Goal: Task Accomplishment & Management: Manage account settings

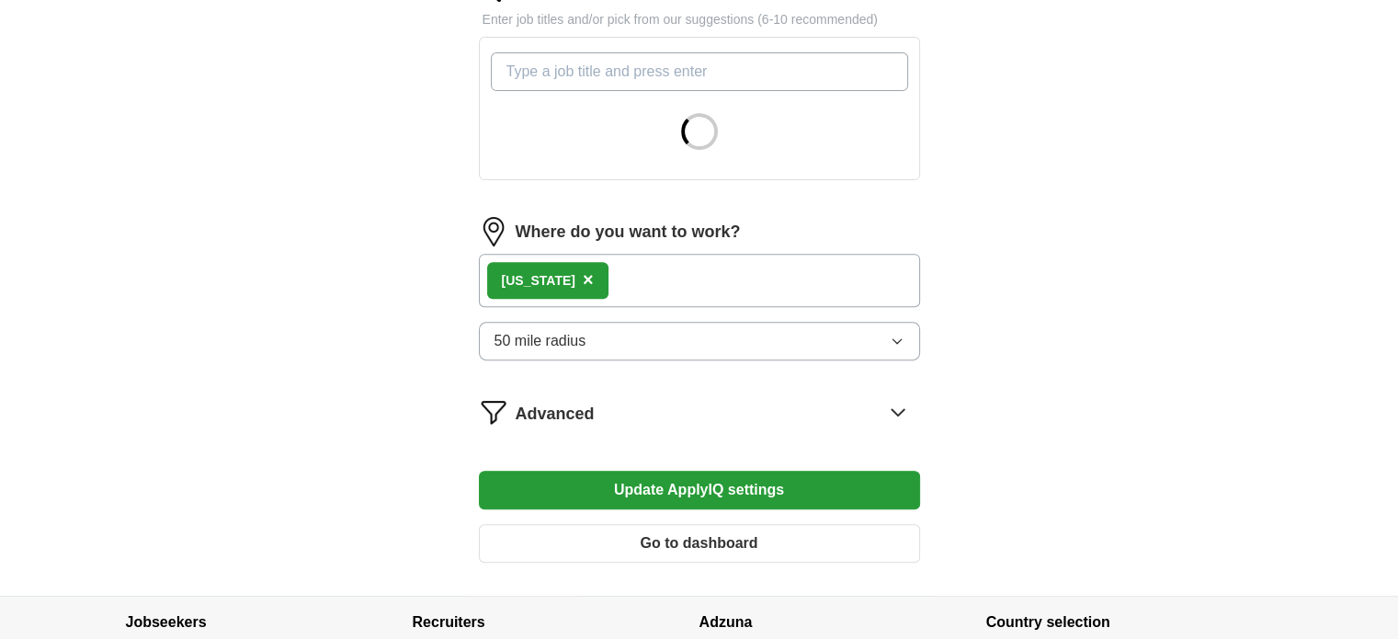
scroll to position [644, 0]
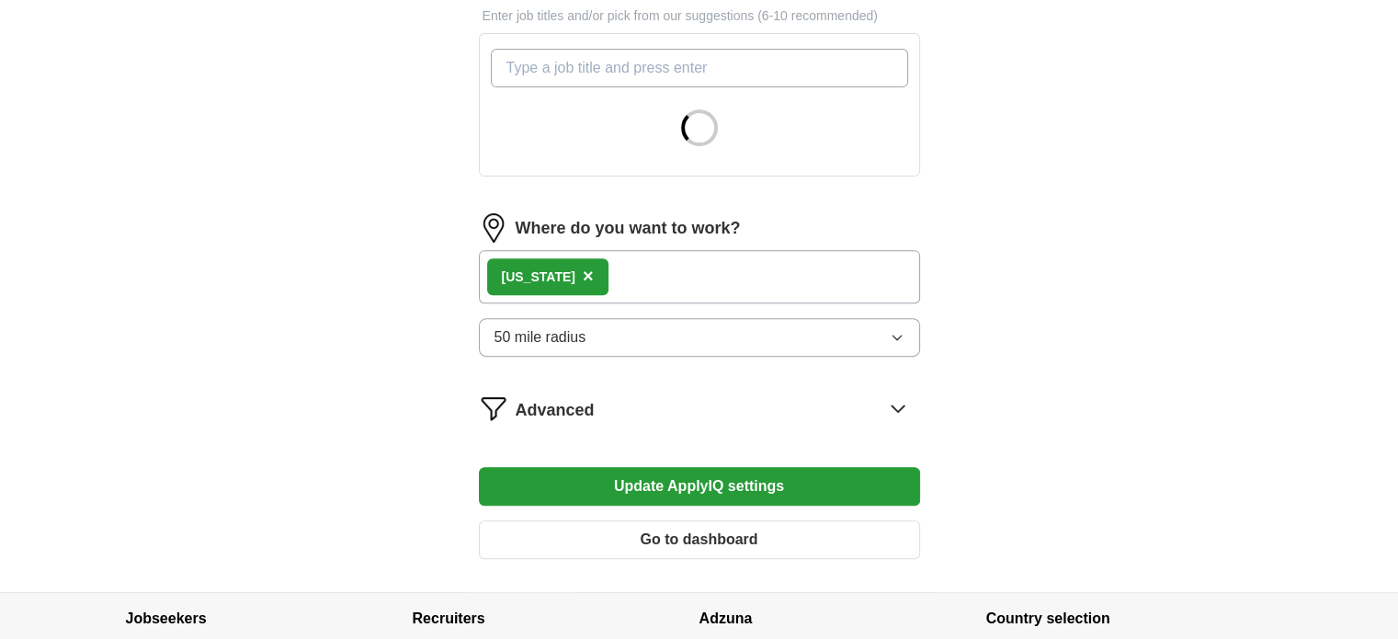
click at [772, 341] on button "50 mile radius" at bounding box center [699, 337] width 441 height 39
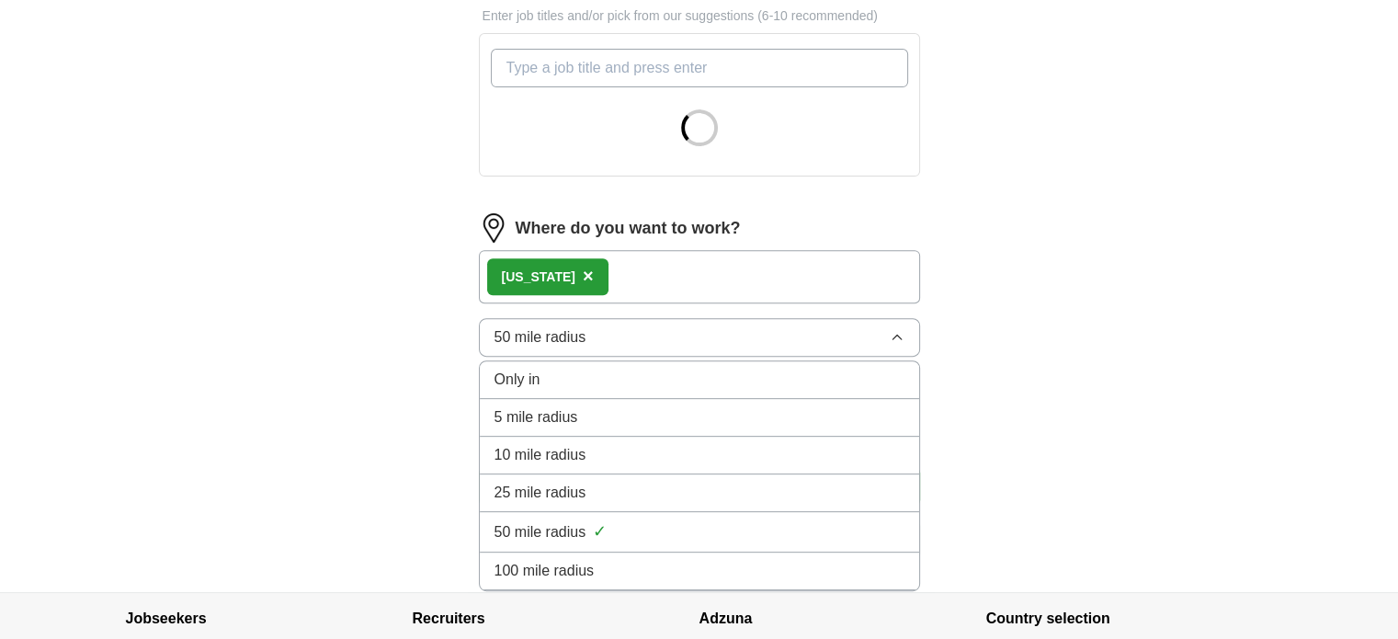
click at [640, 496] on div "25 mile radius" at bounding box center [700, 493] width 410 height 22
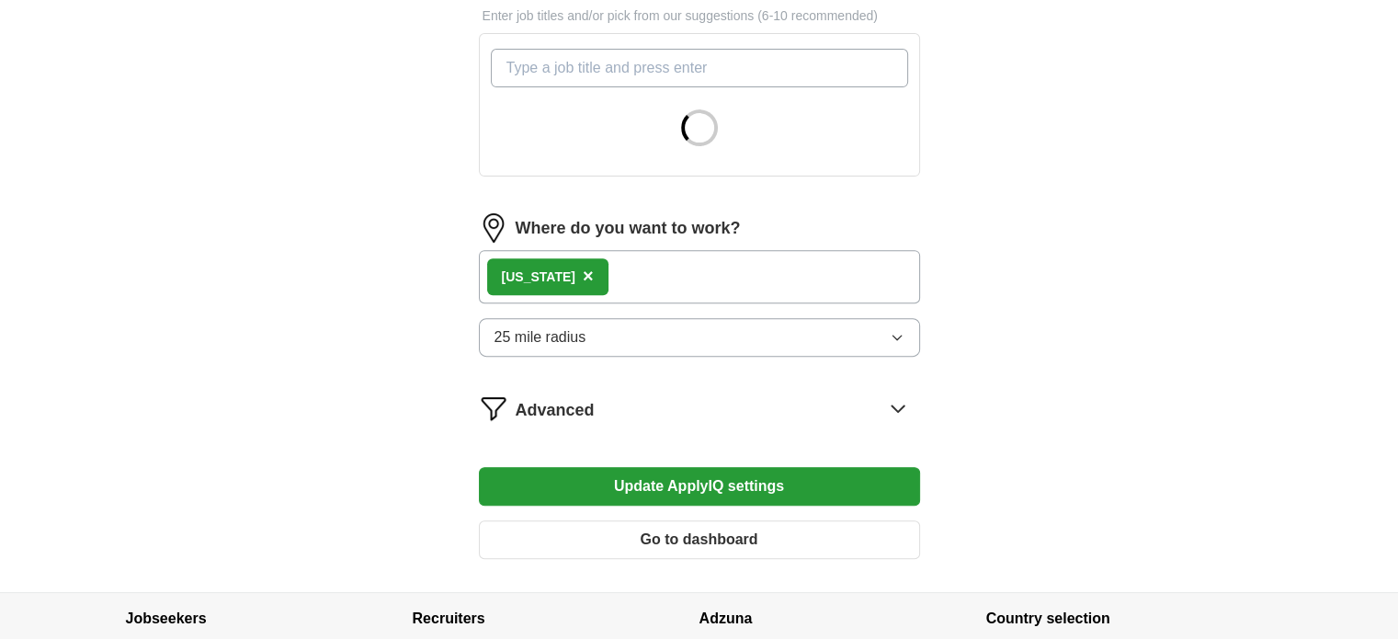
click at [1180, 332] on div "ApplyIQ Let ApplyIQ do the hard work of searching and applying for jobs. Just t…" at bounding box center [699, 3] width 1177 height 1180
click at [897, 409] on icon at bounding box center [898, 407] width 29 height 29
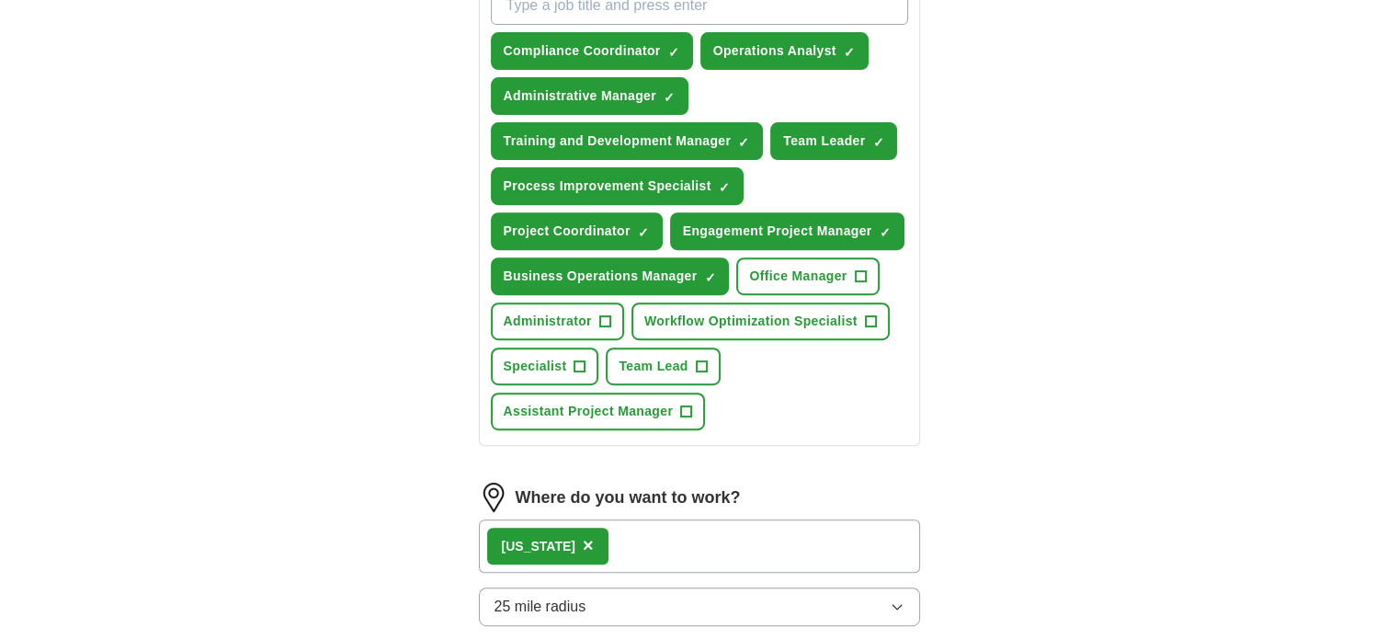
scroll to position [735, 0]
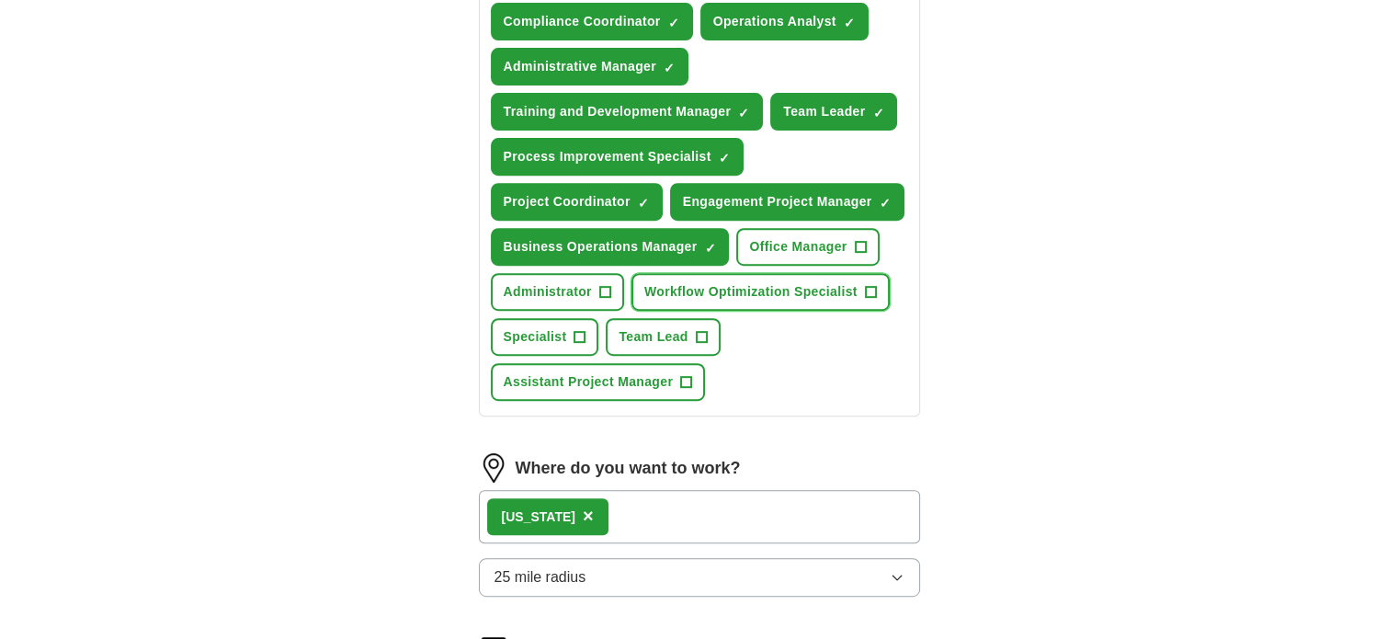
click at [792, 282] on span "Workflow Optimization Specialist" at bounding box center [750, 291] width 213 height 19
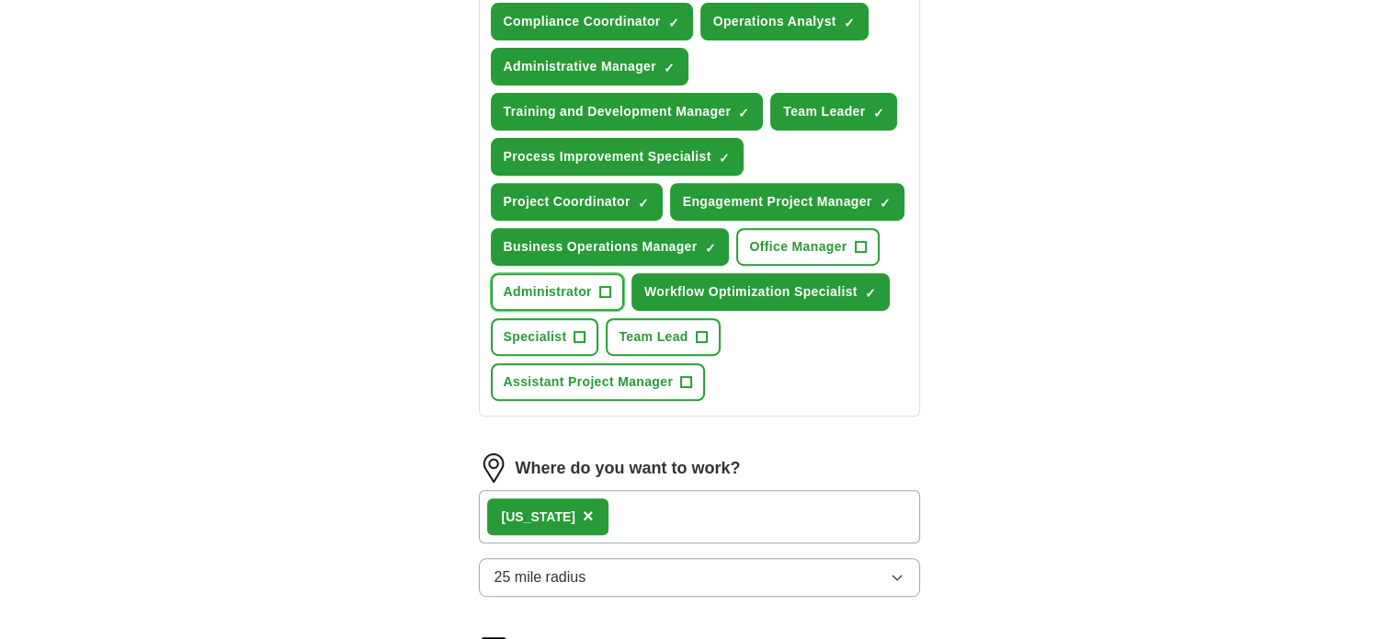
click at [569, 293] on span "Administrator" at bounding box center [548, 291] width 88 height 19
click at [656, 382] on span "Assistant Project Manager" at bounding box center [589, 381] width 170 height 19
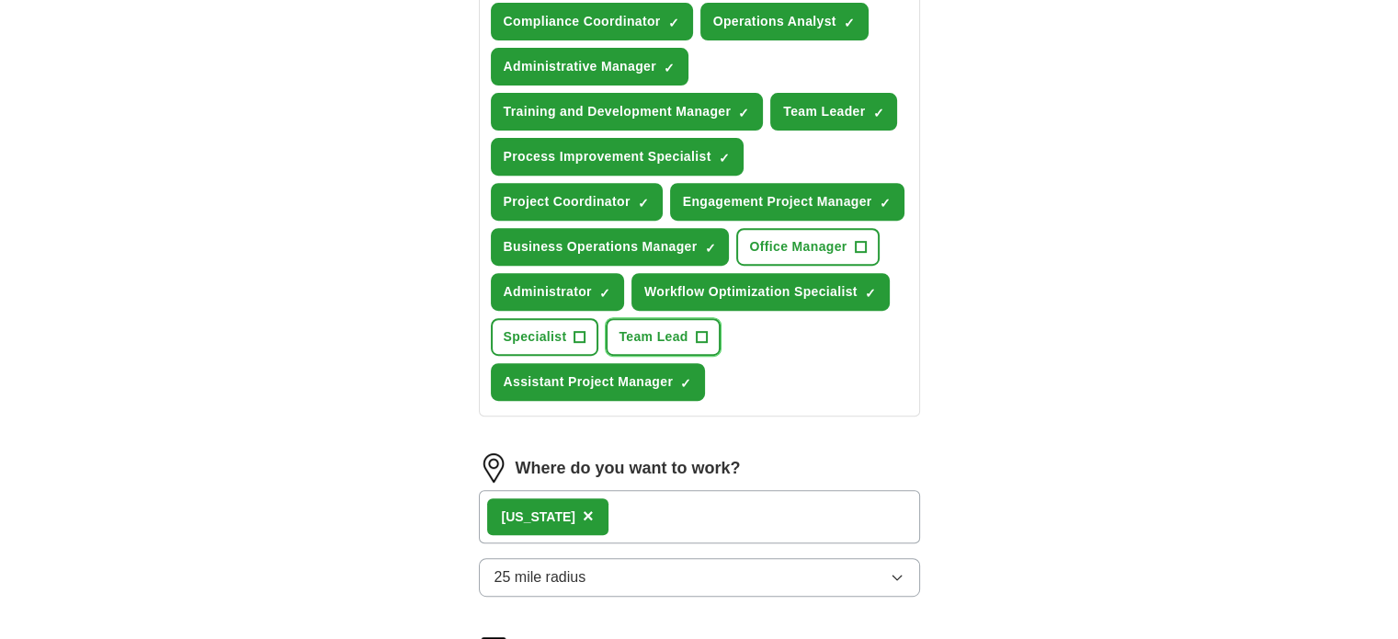
click at [673, 336] on span "Team Lead" at bounding box center [653, 336] width 69 height 19
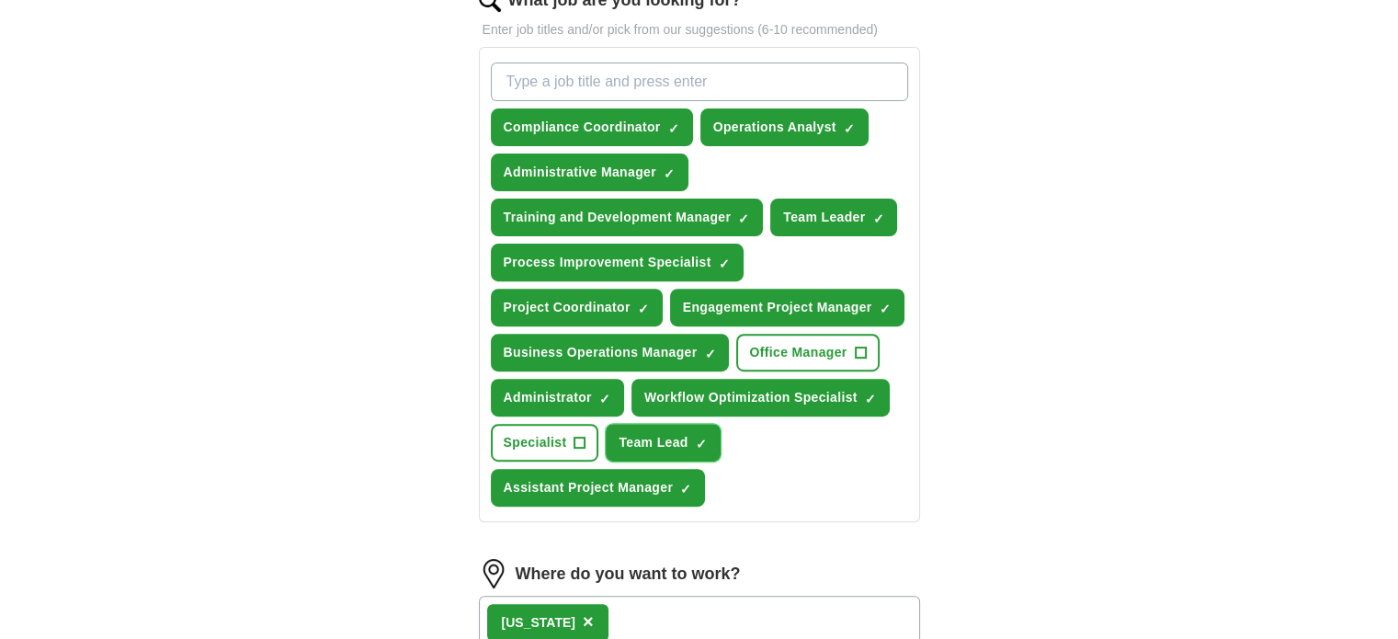
scroll to position [552, 0]
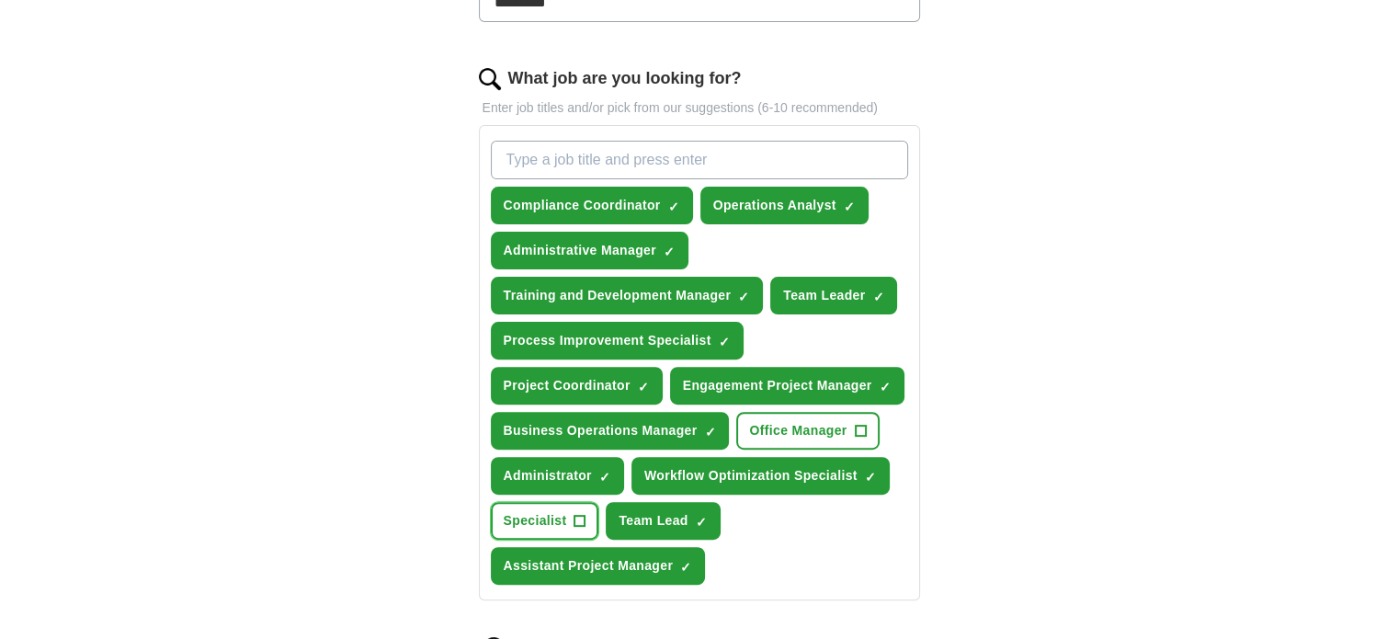
click at [544, 511] on span "Specialist" at bounding box center [535, 520] width 63 height 19
click at [830, 425] on span "Office Manager" at bounding box center [797, 430] width 97 height 19
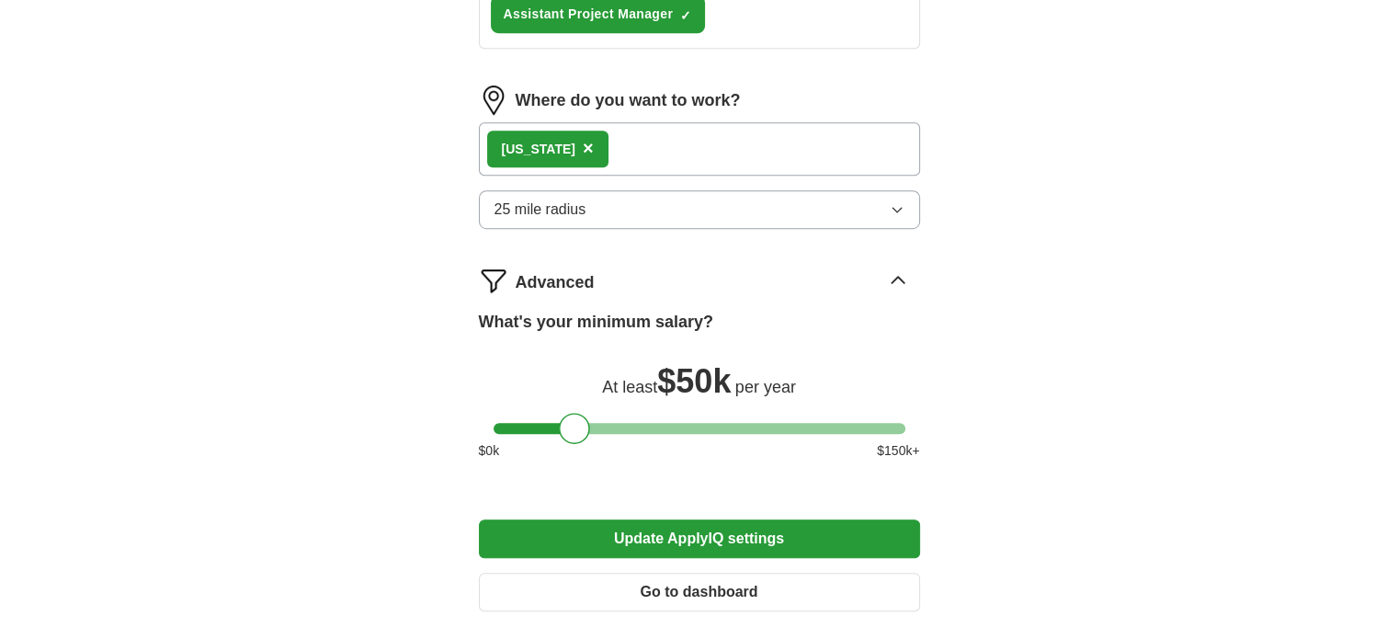
scroll to position [1283, 0]
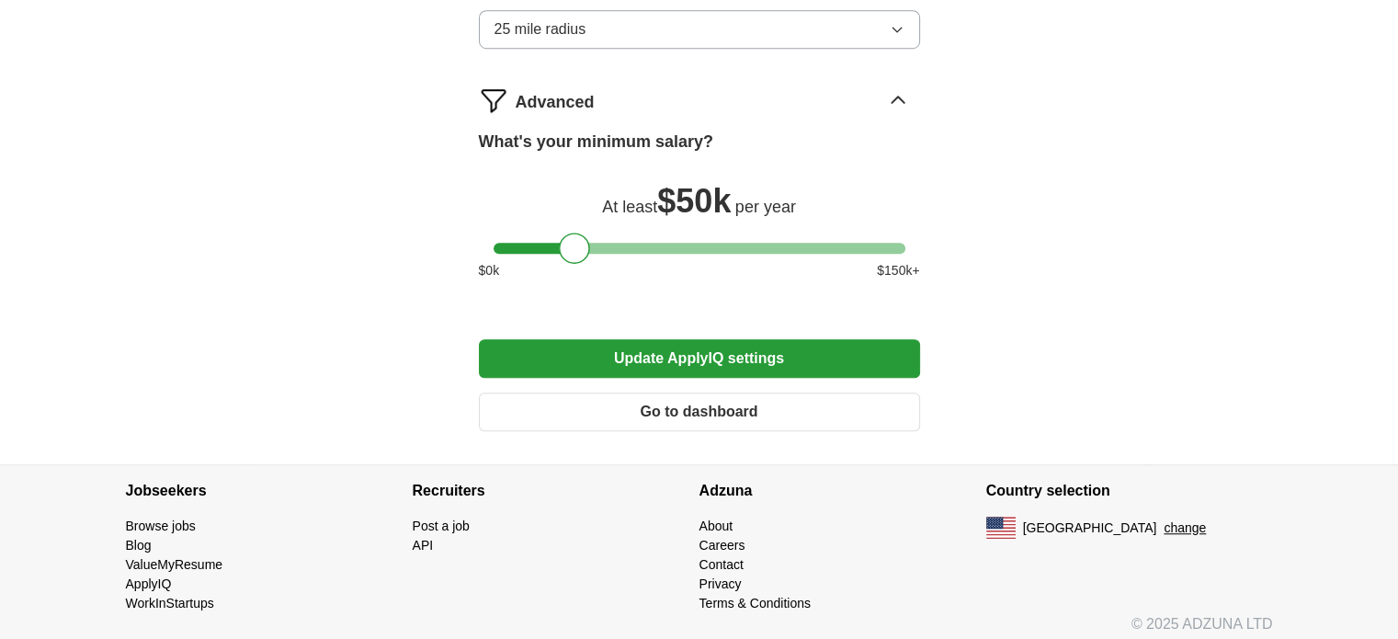
click at [710, 353] on button "Update ApplyIQ settings" at bounding box center [699, 358] width 441 height 39
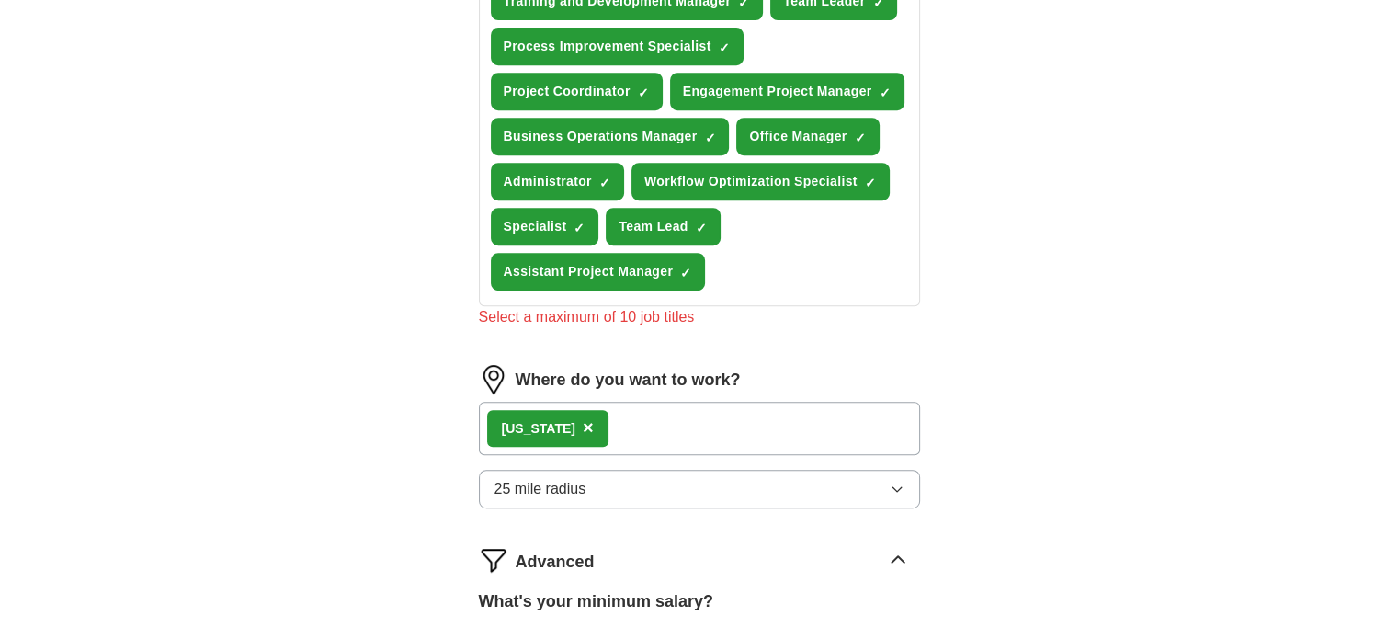
scroll to position [570, 0]
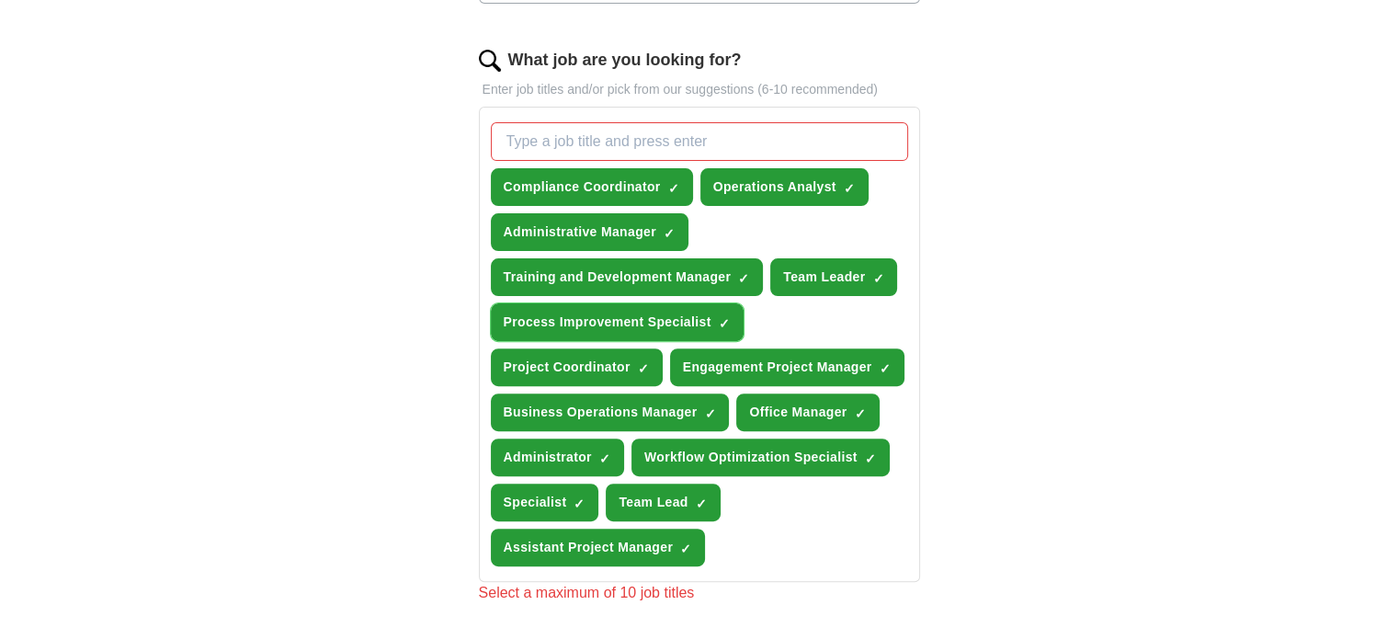
click at [691, 322] on span "Process Improvement Specialist" at bounding box center [608, 322] width 208 height 19
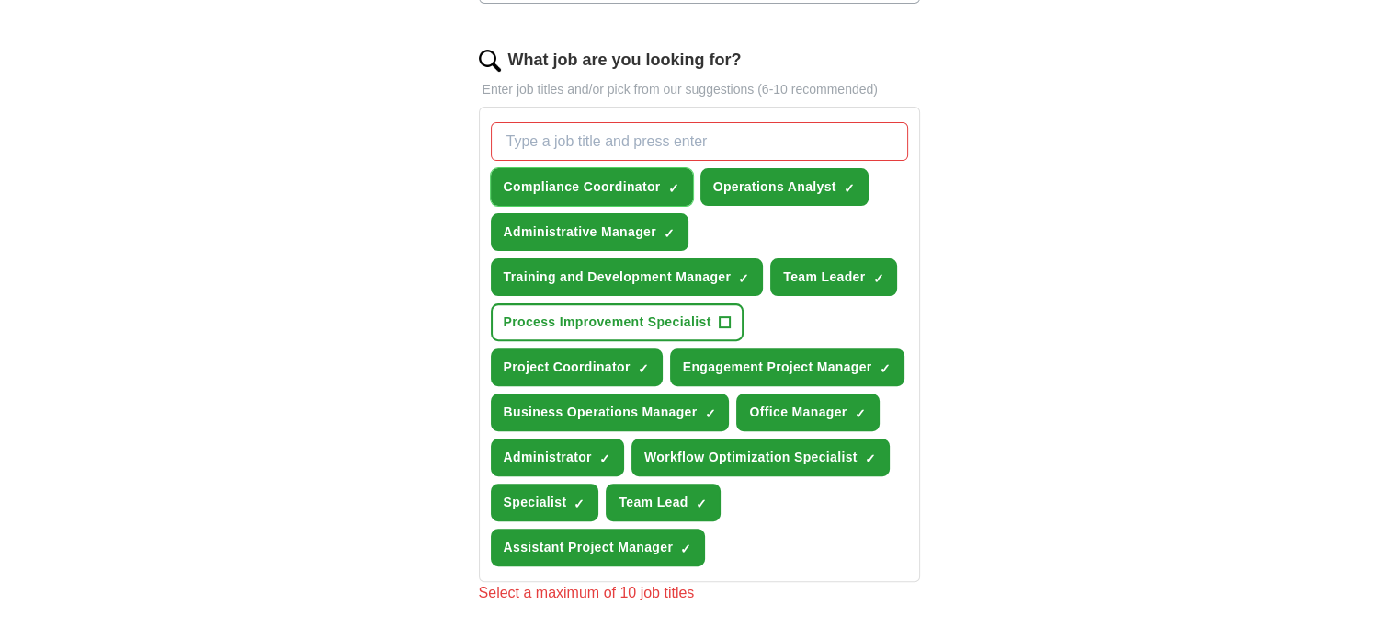
click at [0, 0] on span "×" at bounding box center [0, 0] width 0 height 0
click at [792, 451] on span "Workflow Optimization Specialist" at bounding box center [750, 457] width 213 height 19
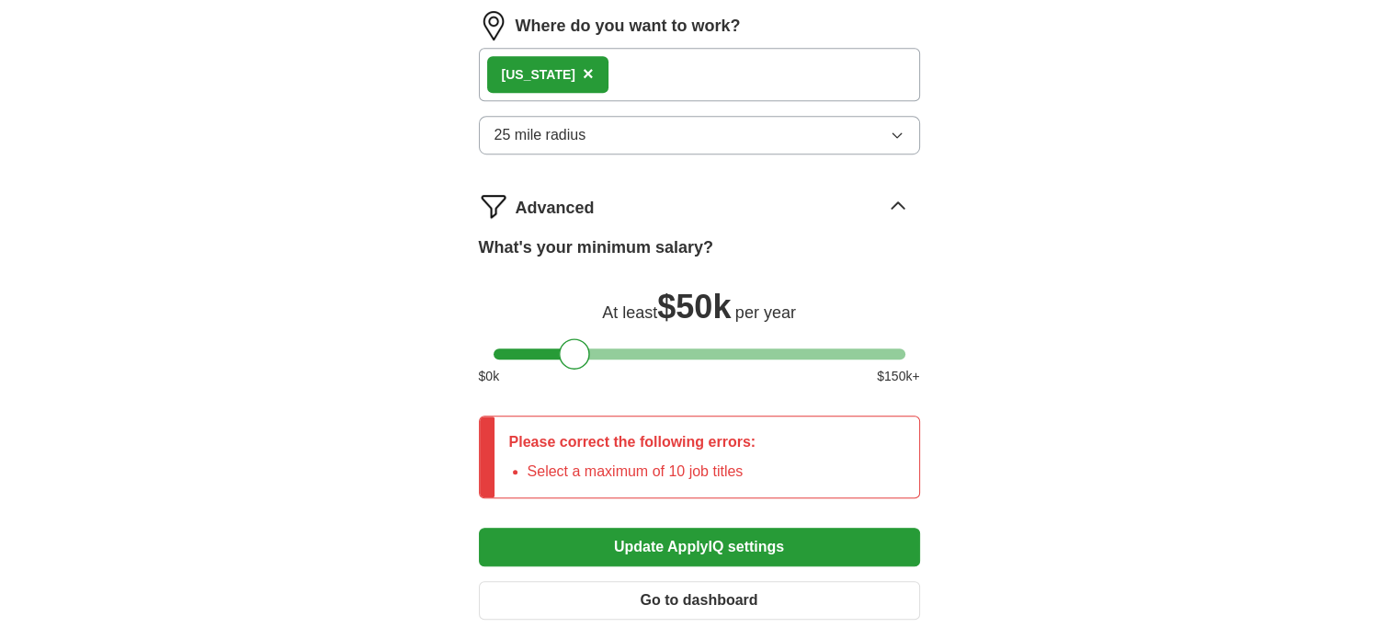
scroll to position [1214, 0]
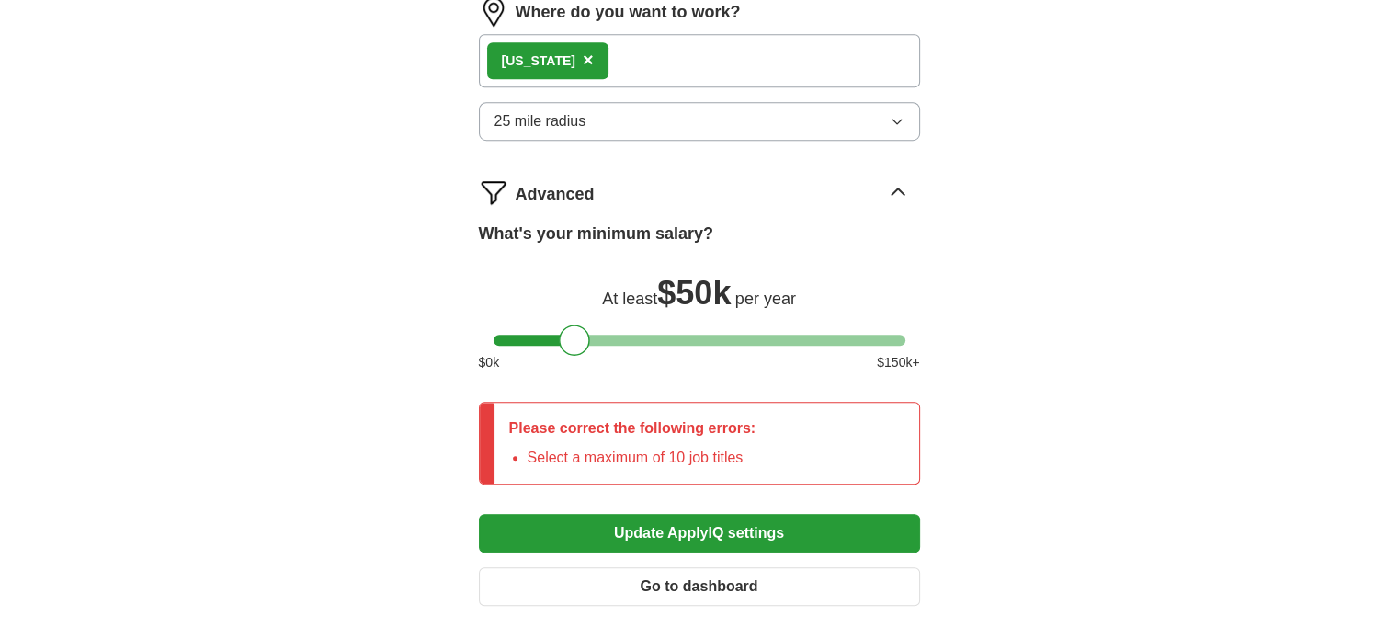
click at [626, 528] on button "Update ApplyIQ settings" at bounding box center [699, 533] width 441 height 39
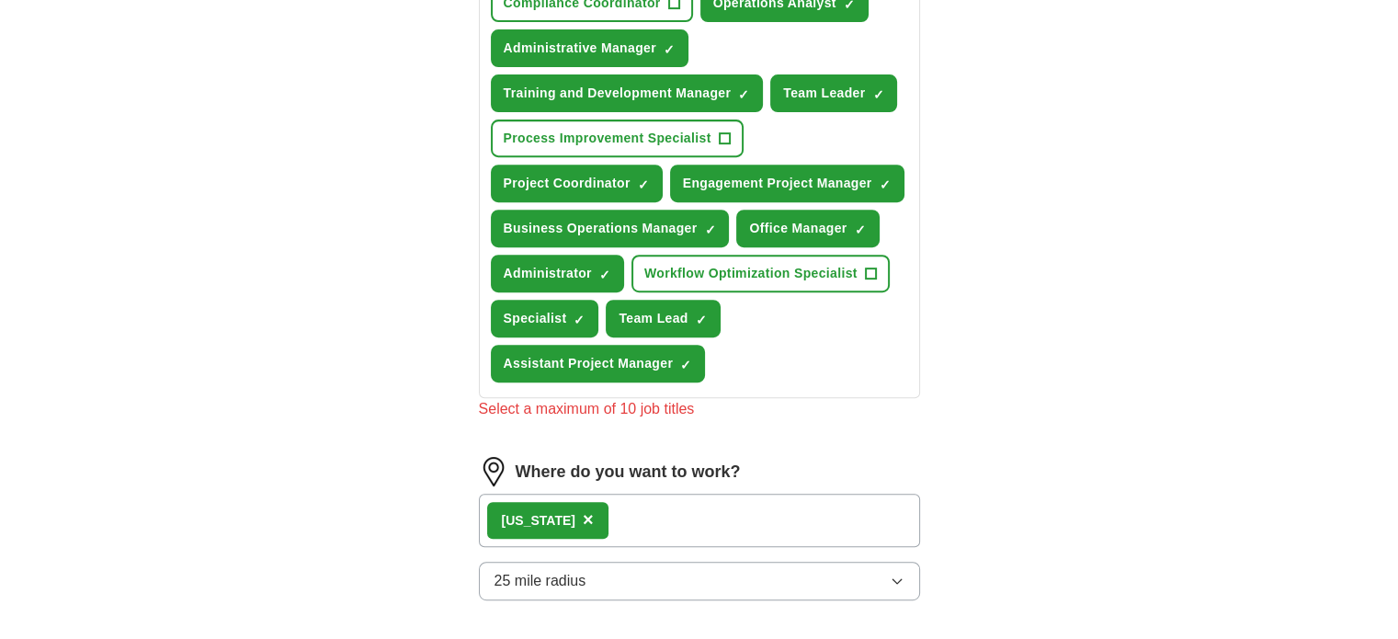
scroll to position [570, 0]
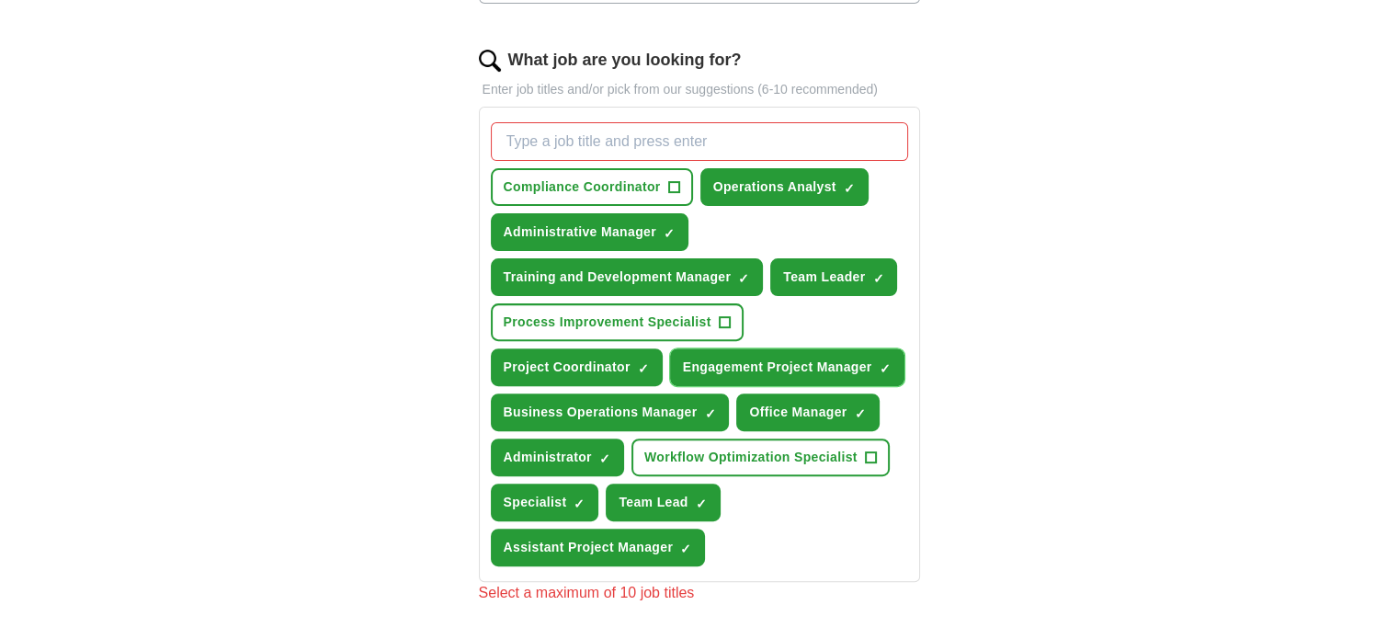
click at [832, 367] on span "Engagement Project Manager" at bounding box center [777, 367] width 189 height 19
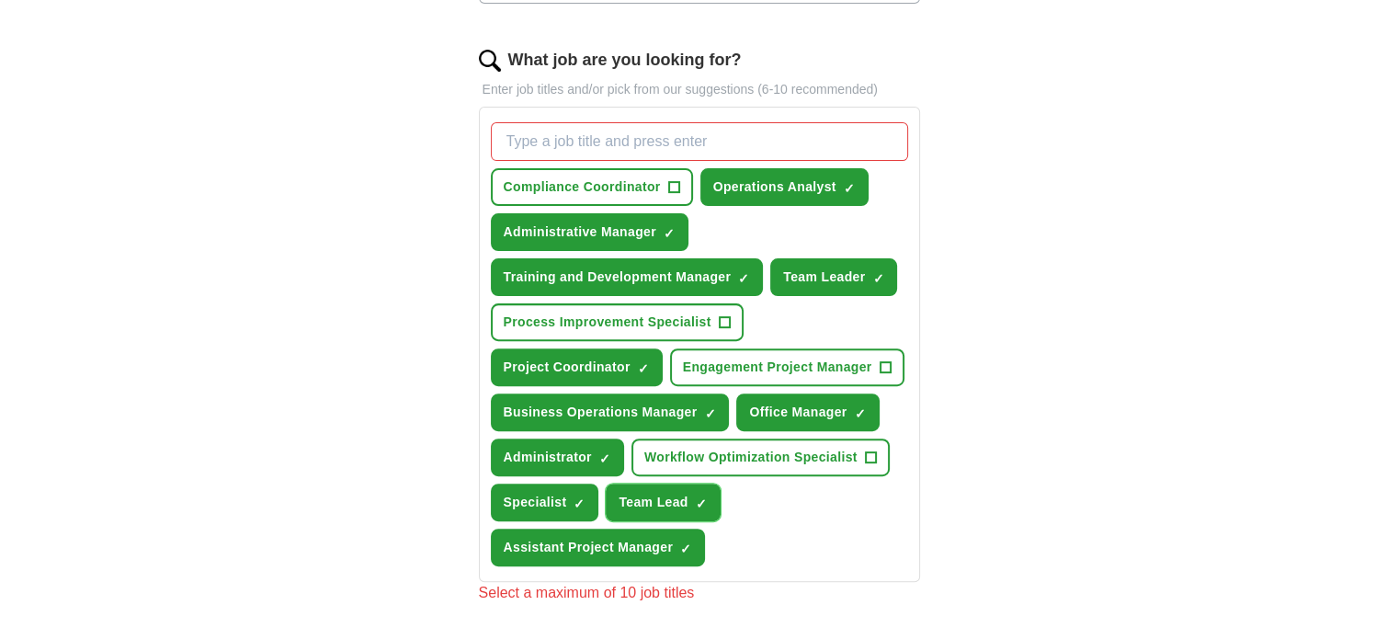
click at [683, 509] on button "Team Lead ✓ ×" at bounding box center [663, 503] width 114 height 38
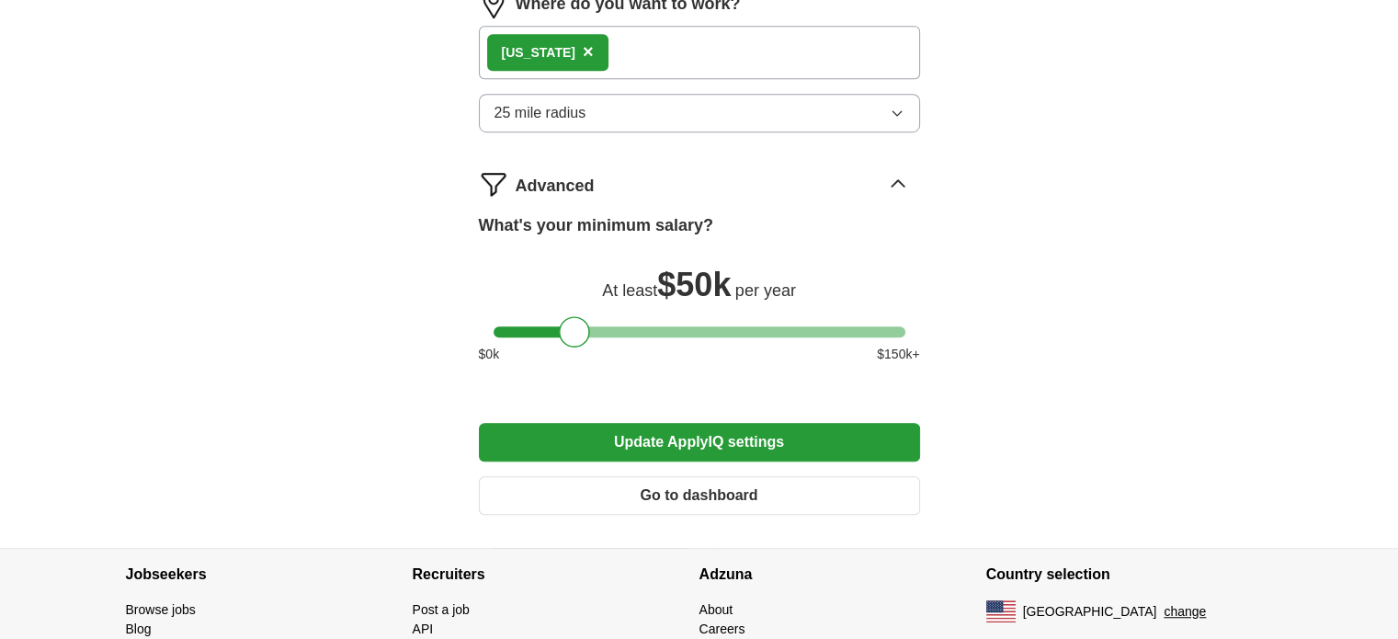
scroll to position [1283, 0]
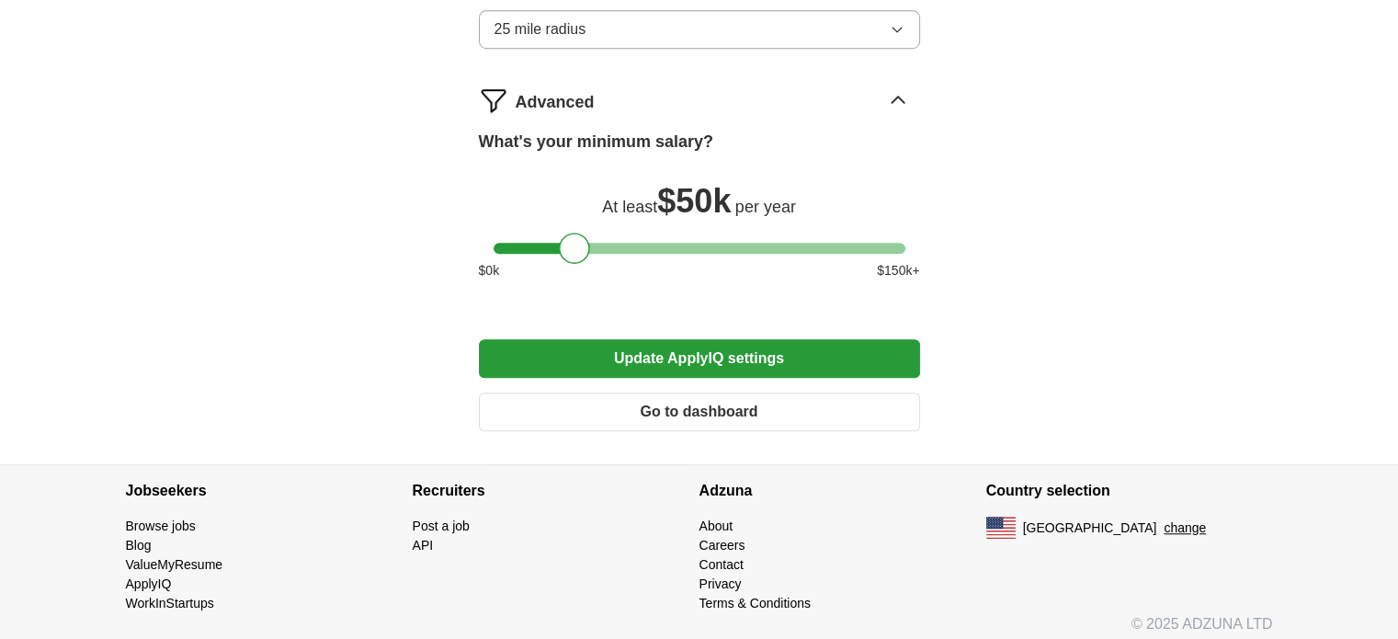
click at [727, 344] on button "Update ApplyIQ settings" at bounding box center [699, 358] width 441 height 39
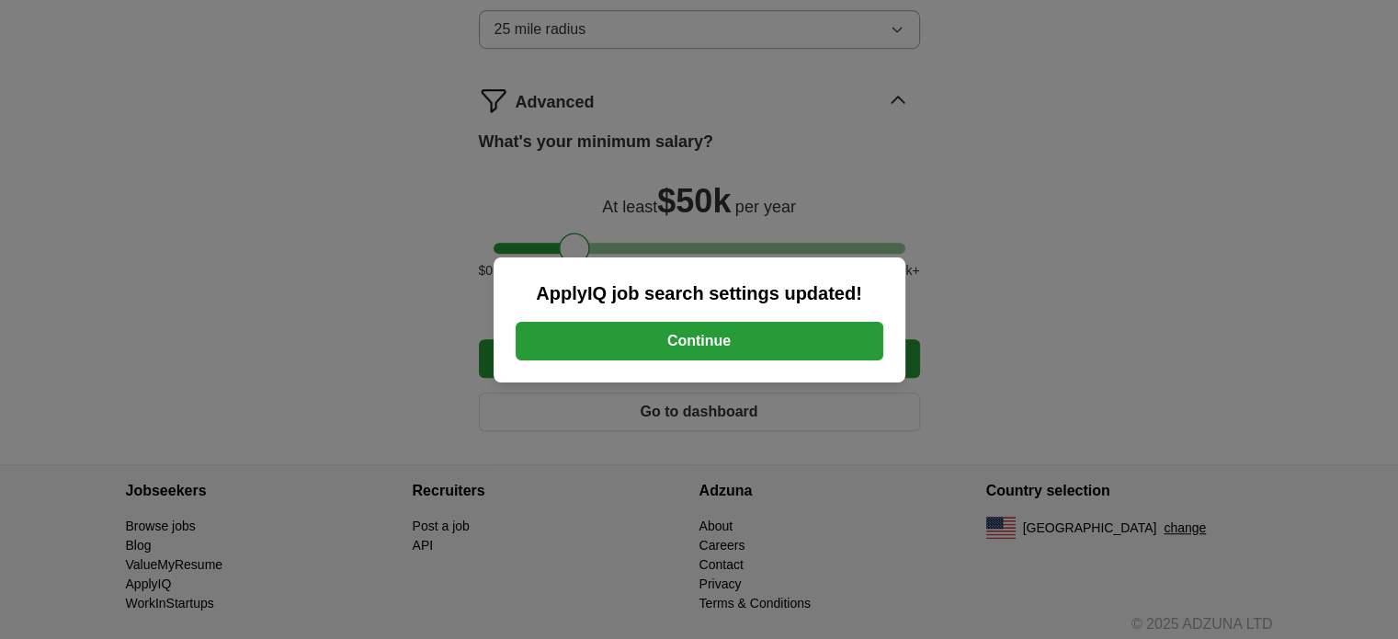
click at [847, 350] on button "Continue" at bounding box center [700, 341] width 368 height 39
